Goal: Task Accomplishment & Management: Manage account settings

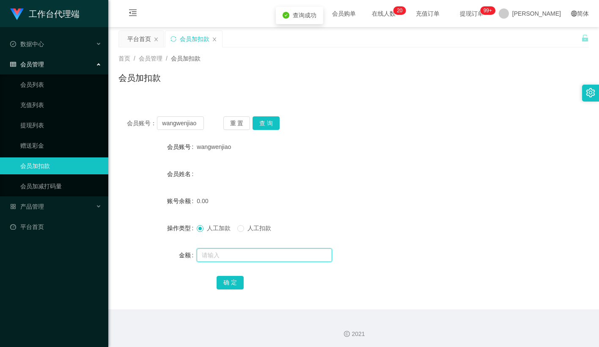
click at [221, 255] on input "text" at bounding box center [264, 255] width 135 height 14
type input "100"
click at [237, 279] on button "确 定" at bounding box center [230, 283] width 27 height 14
click at [344, 188] on form "会员账号 wangwenjiao 会员姓名 账号余额 0.00 操作类型 人工加款 人工扣款 金额 确 定" at bounding box center [354, 214] width 471 height 152
click at [200, 121] on input "wangwenjiao" at bounding box center [180, 123] width 47 height 14
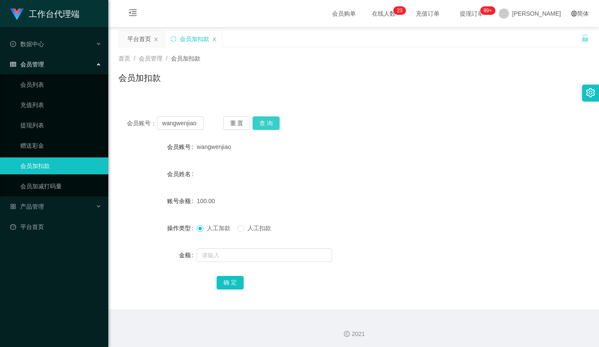
click at [268, 122] on button "查 询" at bounding box center [266, 123] width 27 height 14
click at [243, 124] on button "重 置" at bounding box center [236, 123] width 27 height 14
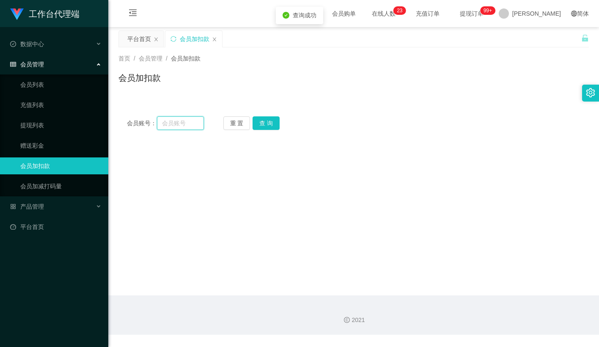
click at [198, 123] on input "text" at bounding box center [180, 123] width 47 height 14
paste input "wangwenjiao"
type input "wangwenjiao"
click at [273, 120] on button "查 询" at bounding box center [266, 123] width 27 height 14
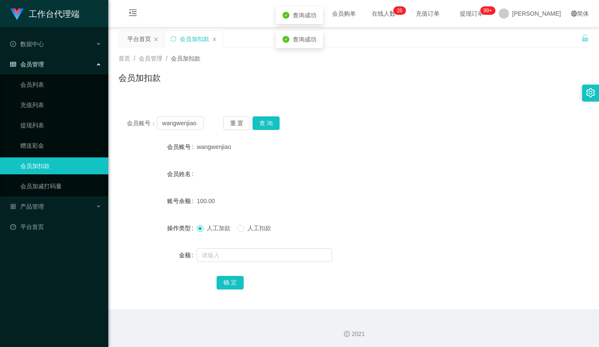
click at [357, 113] on div "会员账号： wangwenjiao 重 置 查 询 会员账号 wangwenjiao 会员姓名 账号余额 100.00 操作类型 人工加款 人工扣款 金额 确…" at bounding box center [354, 208] width 471 height 201
click at [264, 121] on button "查 询" at bounding box center [266, 123] width 27 height 14
click at [449, 72] on div "会员加扣款" at bounding box center [354, 81] width 471 height 19
click at [239, 121] on button "重 置" at bounding box center [236, 123] width 27 height 14
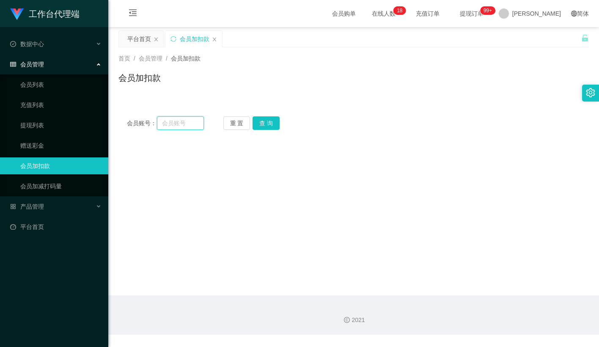
click at [188, 127] on input "text" at bounding box center [180, 123] width 47 height 14
paste input "wangwenjiao"
type input "wangwenjiao"
click at [259, 123] on button "查 询" at bounding box center [266, 123] width 27 height 14
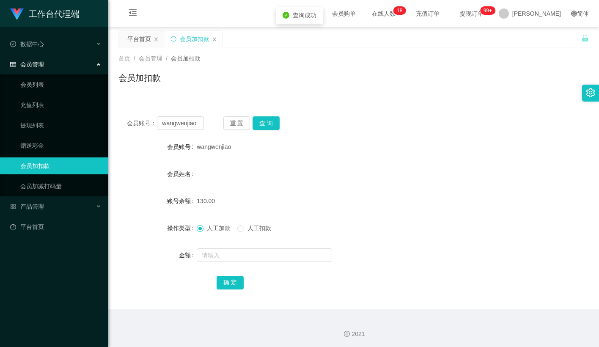
click at [250, 229] on span "人工扣款" at bounding box center [259, 228] width 30 height 7
click at [244, 249] on input "text" at bounding box center [264, 255] width 135 height 14
type input "130"
click at [226, 282] on button "确 定" at bounding box center [230, 283] width 27 height 14
click at [304, 205] on div "0.00" at bounding box center [334, 201] width 275 height 17
